Goal: Find specific page/section: Find specific page/section

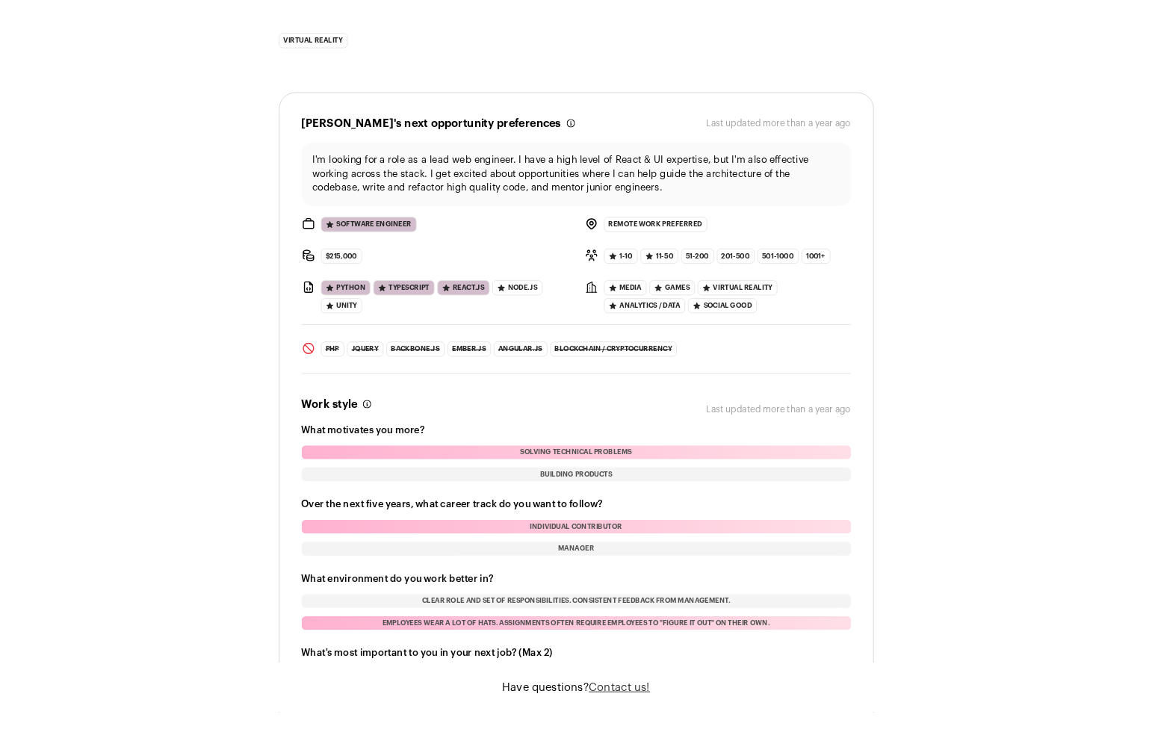
scroll to position [1828, 0]
